Goal: Information Seeking & Learning: Check status

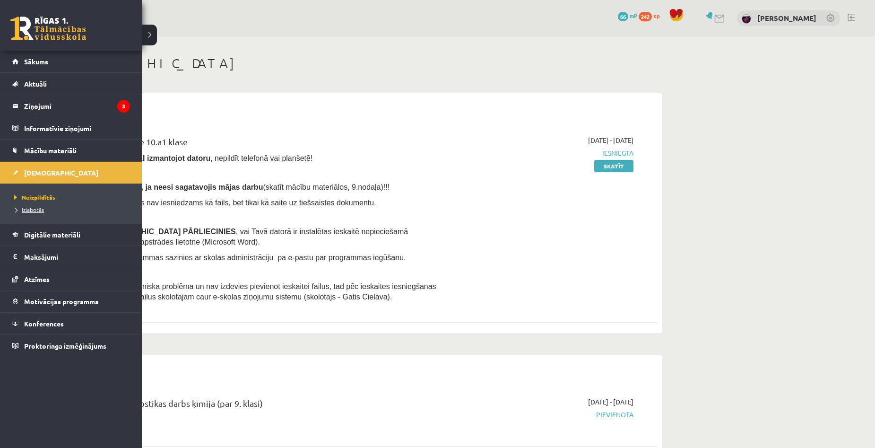
click at [36, 207] on span "Izlabotās" at bounding box center [28, 210] width 32 height 8
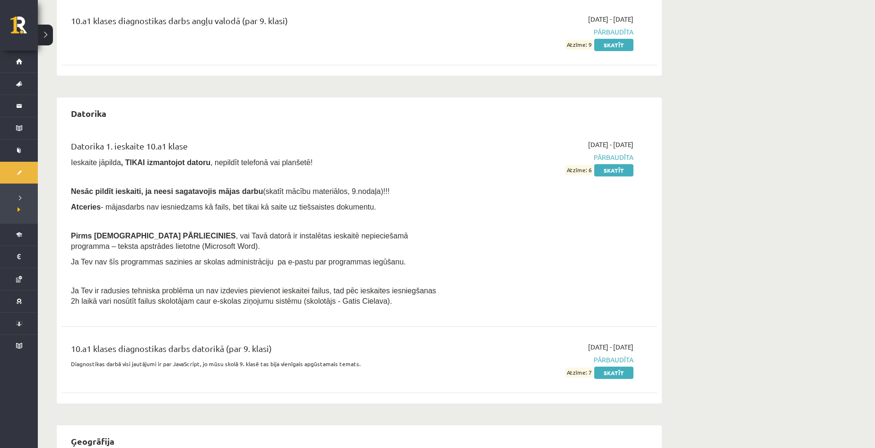
scroll to position [236, 0]
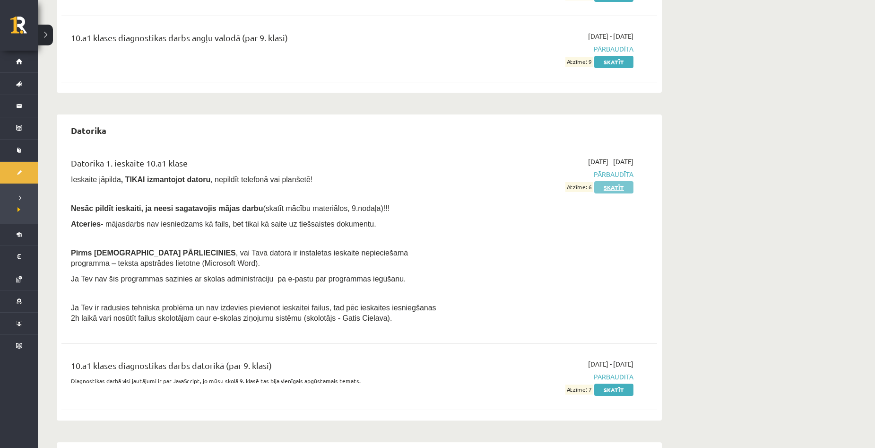
click at [617, 190] on link "Skatīt" at bounding box center [613, 187] width 39 height 12
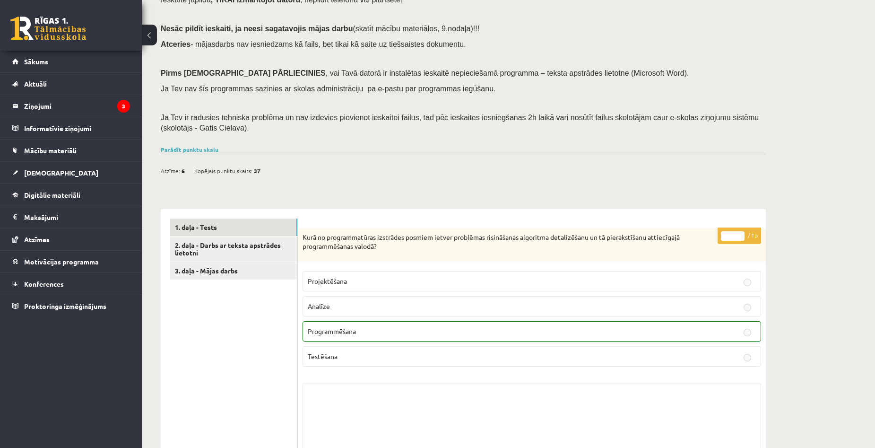
scroll to position [95, 0]
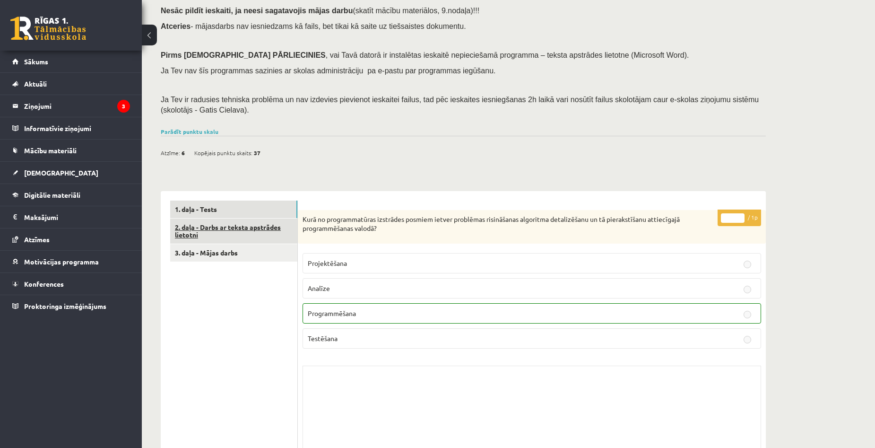
click at [260, 225] on link "2. daļa - Darbs ar teksta apstrādes lietotni" at bounding box center [233, 231] width 127 height 26
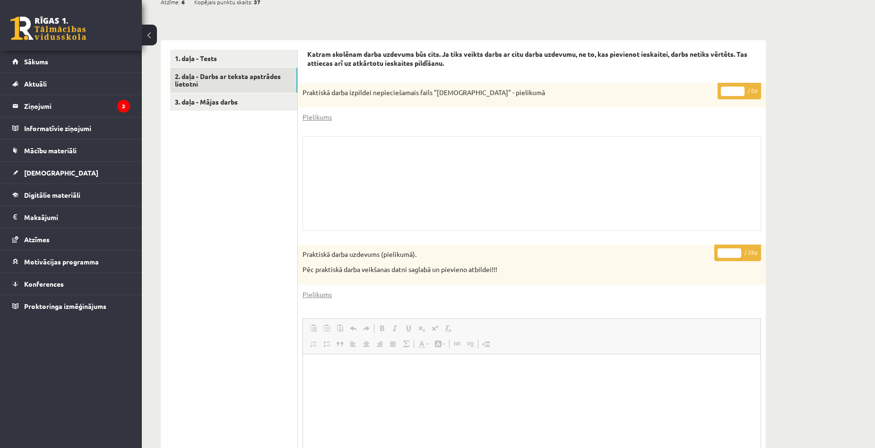
scroll to position [224, 0]
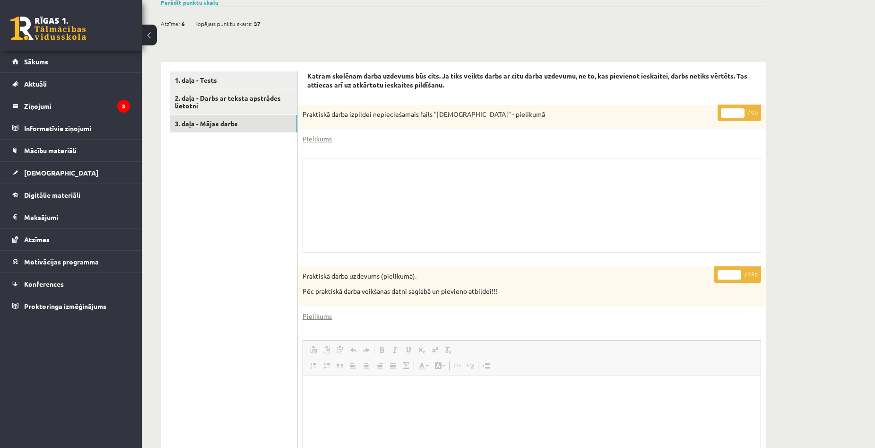
click at [230, 121] on link "3. daļa - Mājas darbs" at bounding box center [233, 123] width 127 height 17
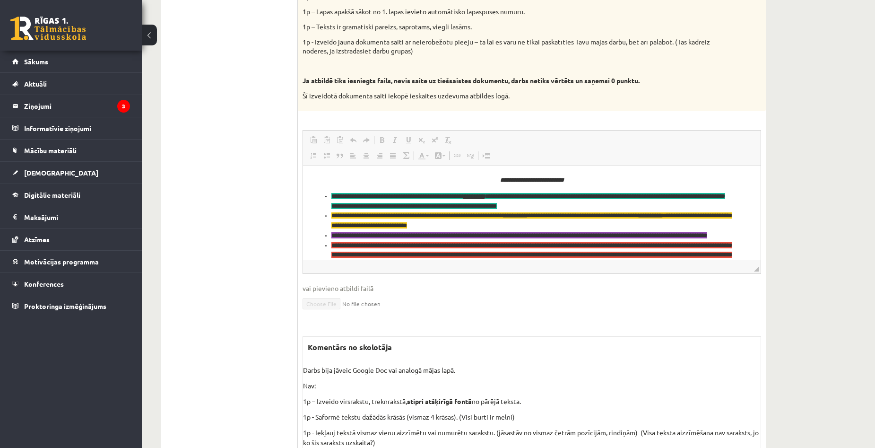
scroll to position [580, 0]
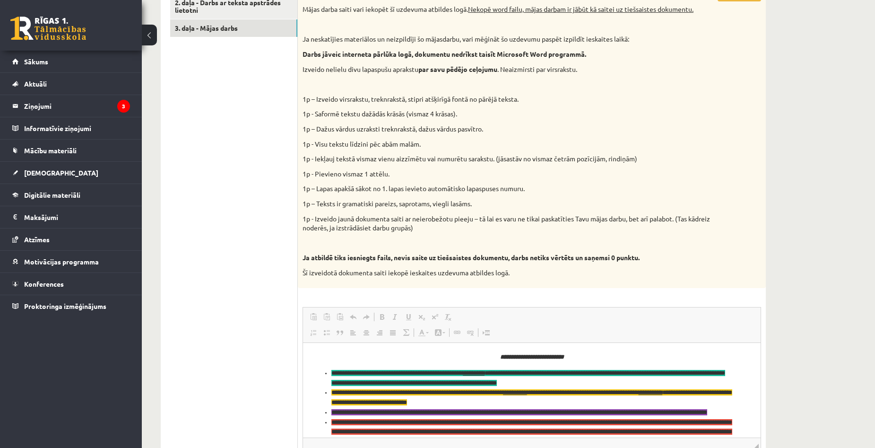
scroll to position [155, 0]
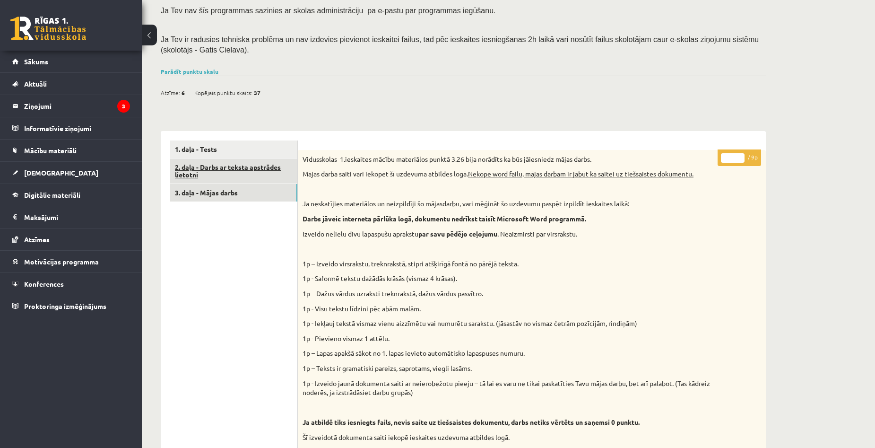
click at [222, 170] on link "2. daļa - Darbs ar teksta apstrādes lietotni" at bounding box center [233, 171] width 127 height 26
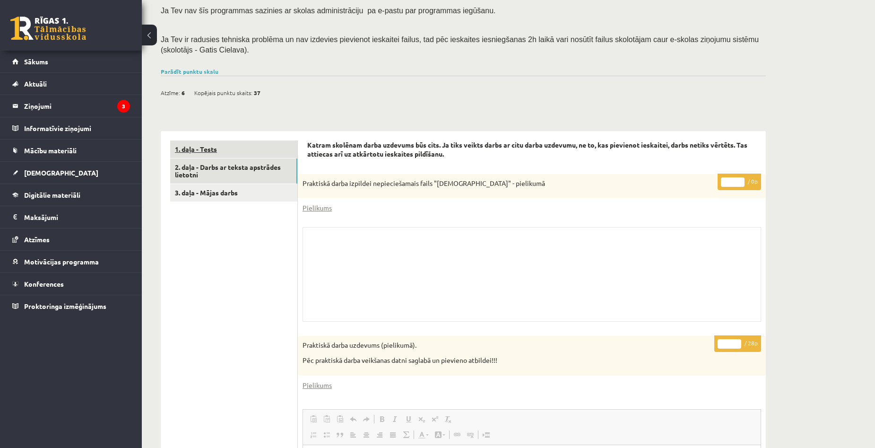
scroll to position [0, 0]
click at [220, 149] on link "1. daļa - Tests" at bounding box center [233, 148] width 127 height 17
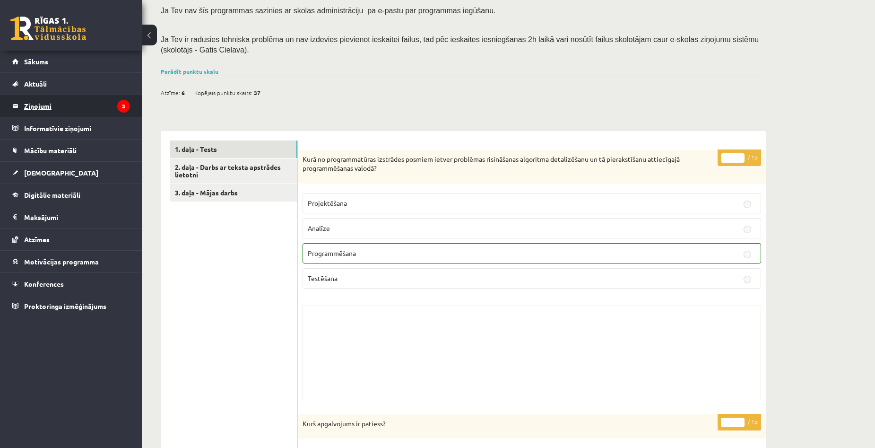
click at [44, 110] on legend "Ziņojumi 3" at bounding box center [77, 106] width 106 height 22
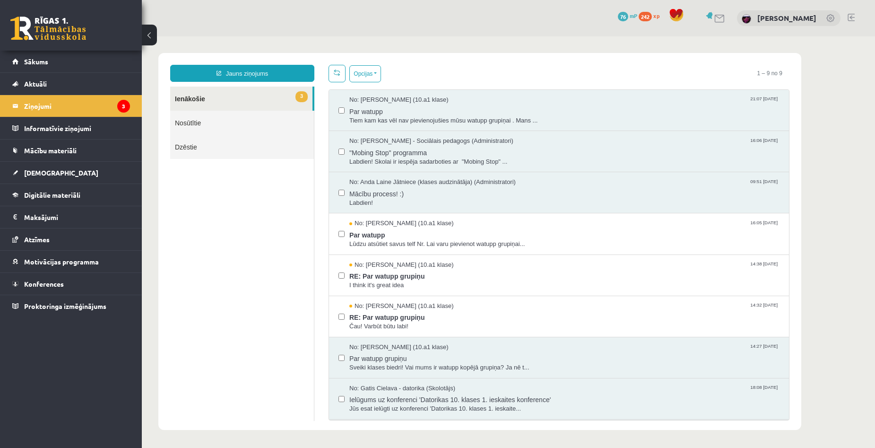
drag, startPoint x: 855, startPoint y: 224, endPoint x: 864, endPoint y: 224, distance: 9.0
click at [856, 224] on body "Jauns ziņojums 3 Ienākošie Nosūtītie Dzēstie * ********* ********* ******* Opci…" at bounding box center [508, 241] width 733 height 410
click at [249, 426] on div "Jauns ziņojums 3 Ienākošie Nosūtītie Dzēstie * ********* ********* ******* Opci…" at bounding box center [479, 241] width 643 height 377
click at [850, 292] on body "Jauns ziņojums 3 Ienākošie Nosūtītie Dzēstie * ********* ********* ******* Opci…" at bounding box center [508, 241] width 733 height 410
